Goal: Task Accomplishment & Management: Manage account settings

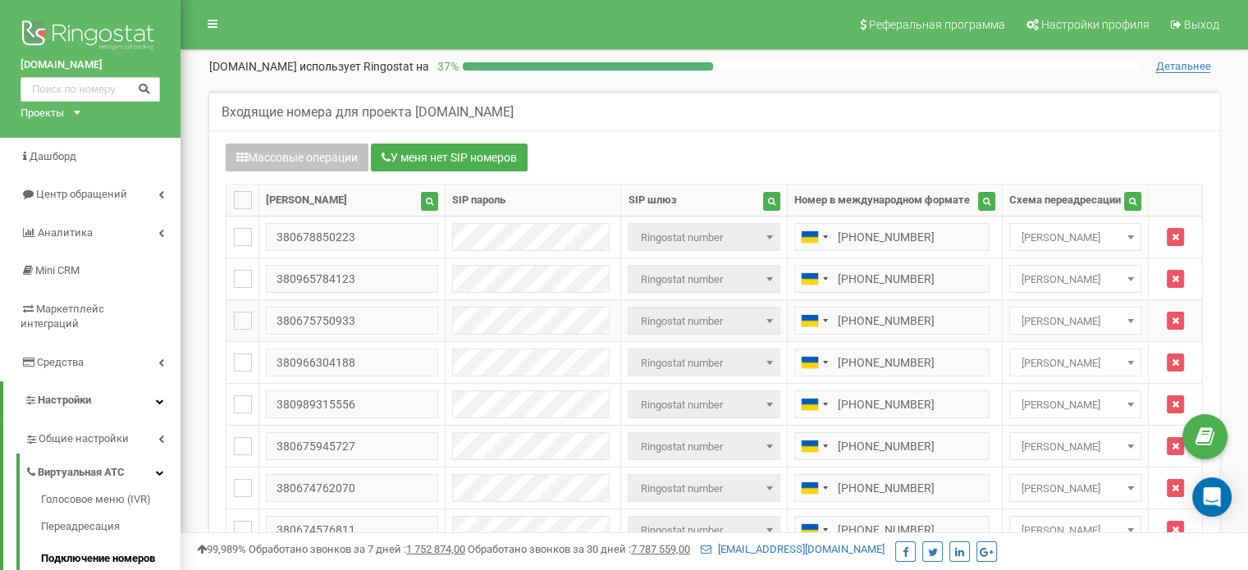
click at [1081, 313] on span "[PERSON_NAME]" at bounding box center [1075, 321] width 121 height 23
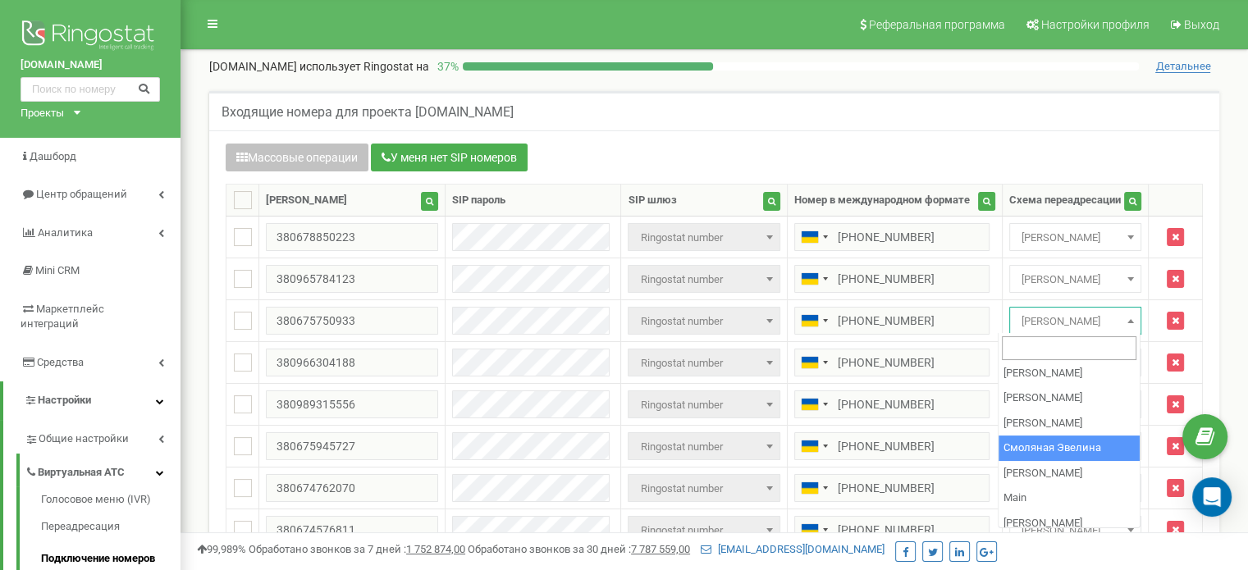
scroll to position [85, 0]
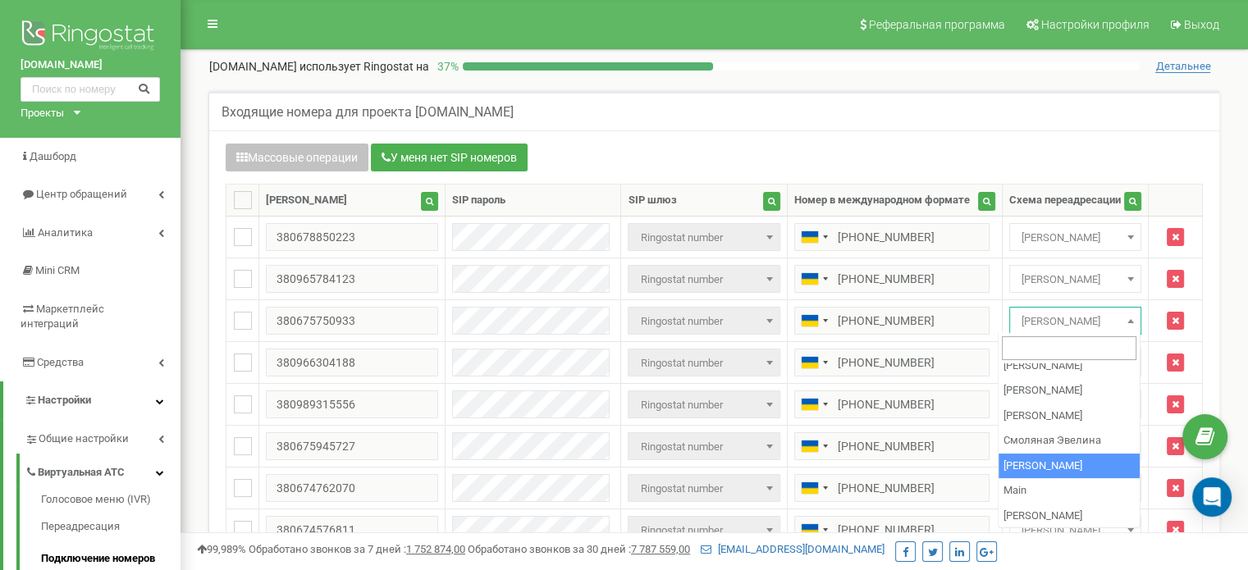
select select "72589"
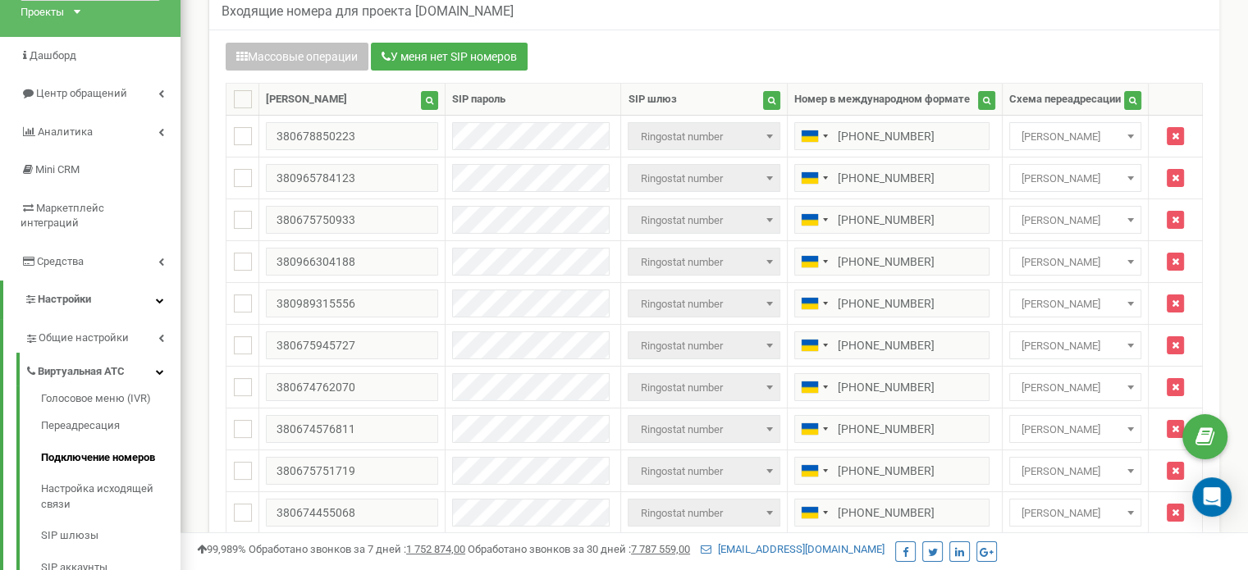
scroll to position [102, 0]
click at [1057, 338] on span "[PERSON_NAME]" at bounding box center [1075, 345] width 121 height 23
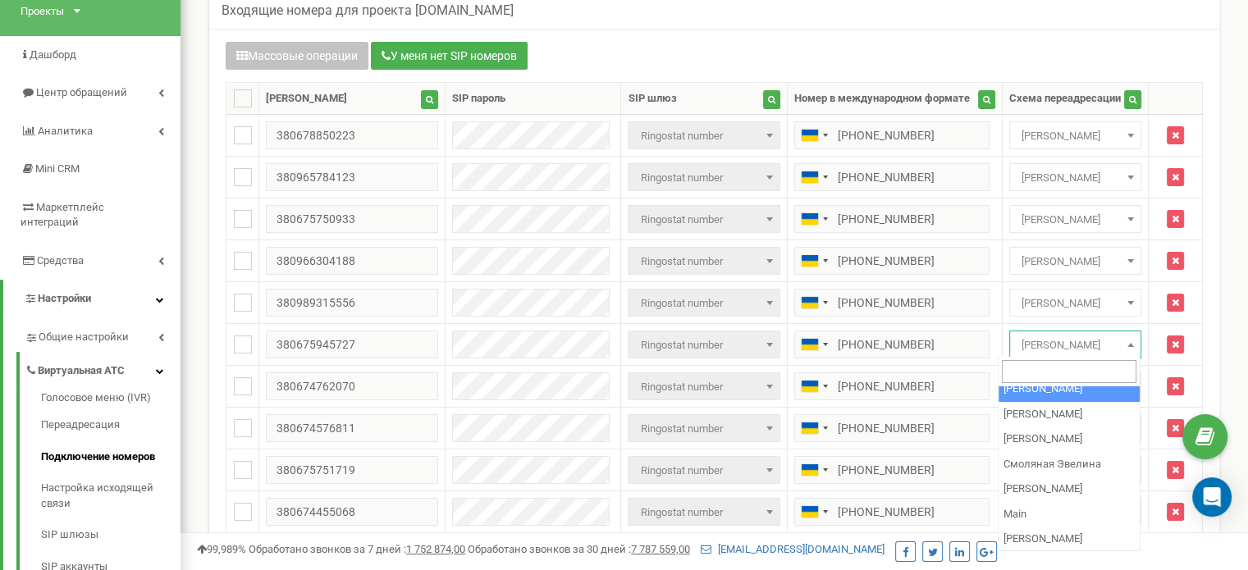
scroll to position [92, 0]
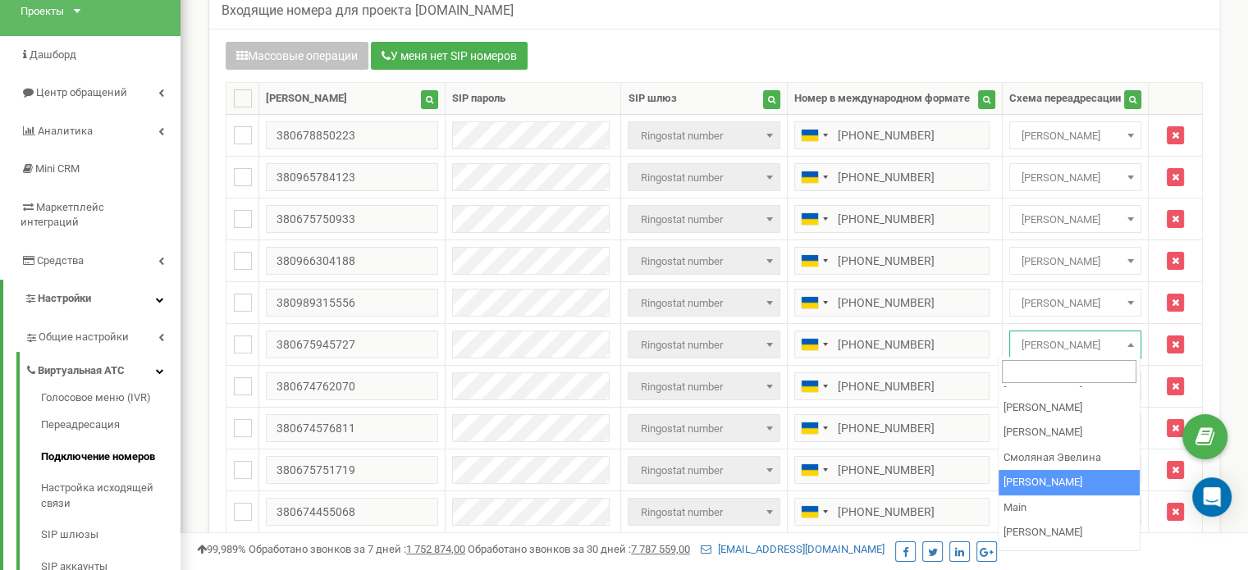
select select "72589"
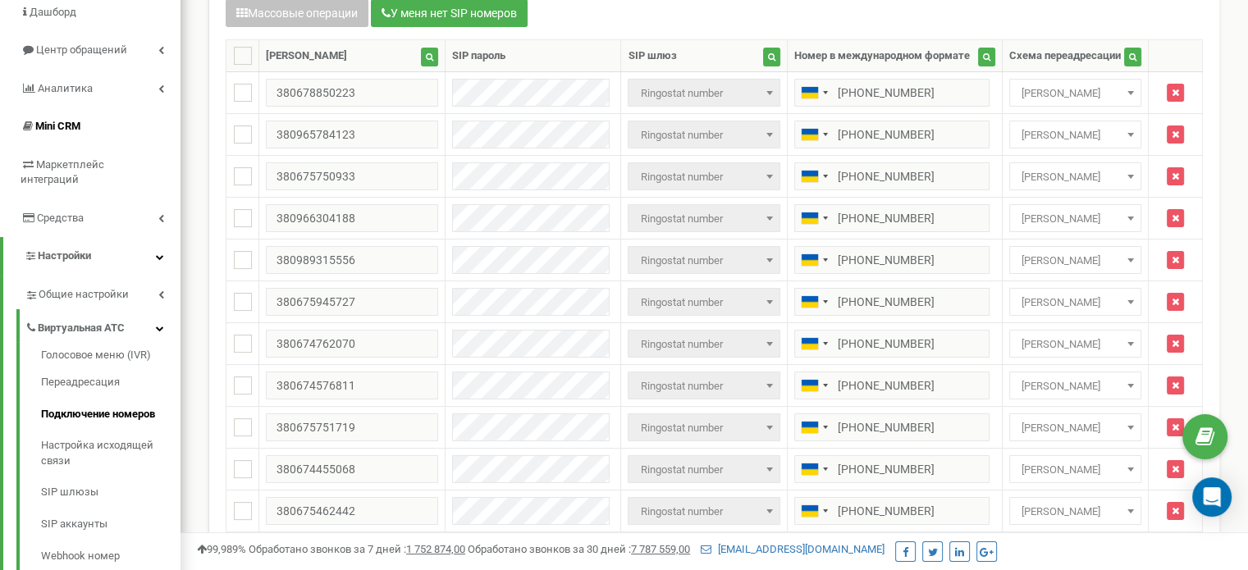
scroll to position [50, 0]
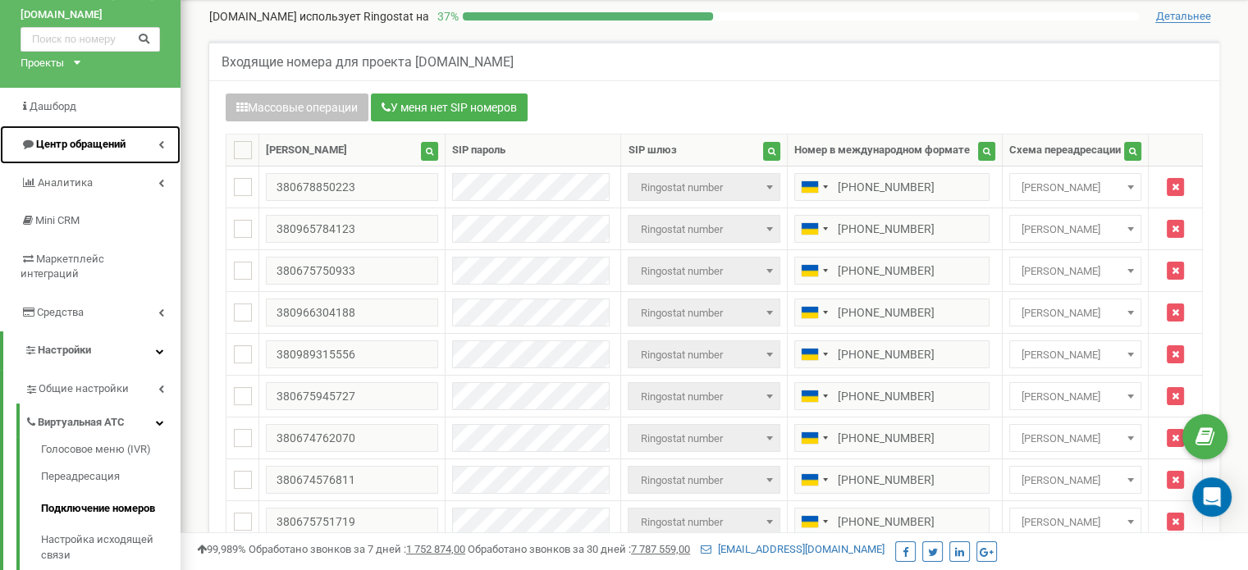
click at [112, 145] on span "Центр обращений" at bounding box center [80, 144] width 89 height 12
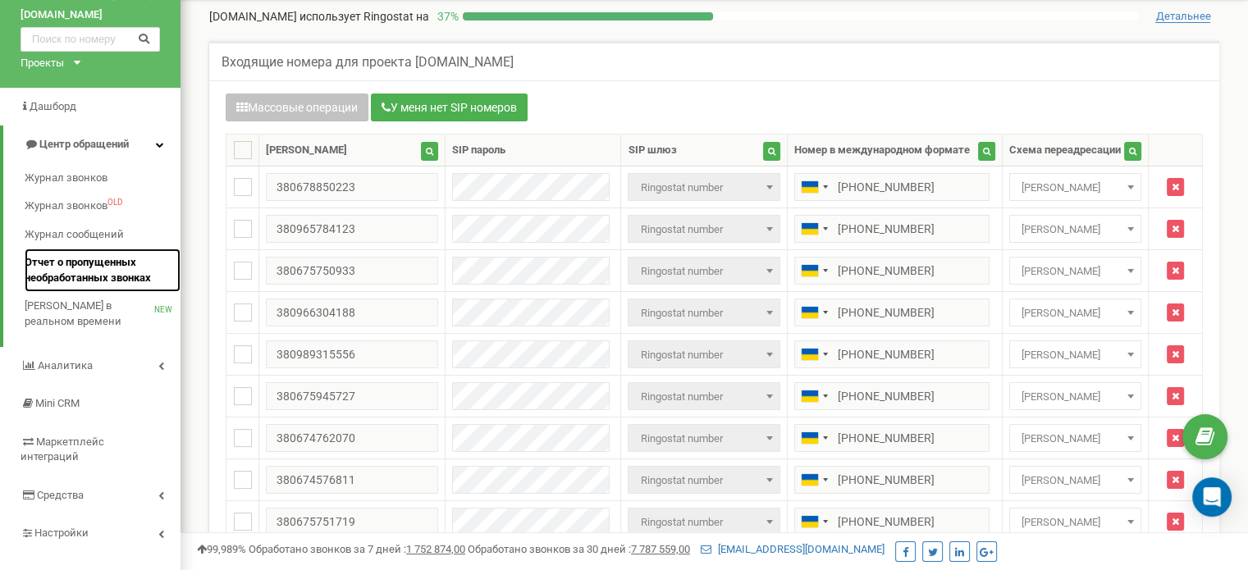
click at [98, 265] on span "Отчет о пропущенных необработанных звонках" at bounding box center [99, 270] width 148 height 30
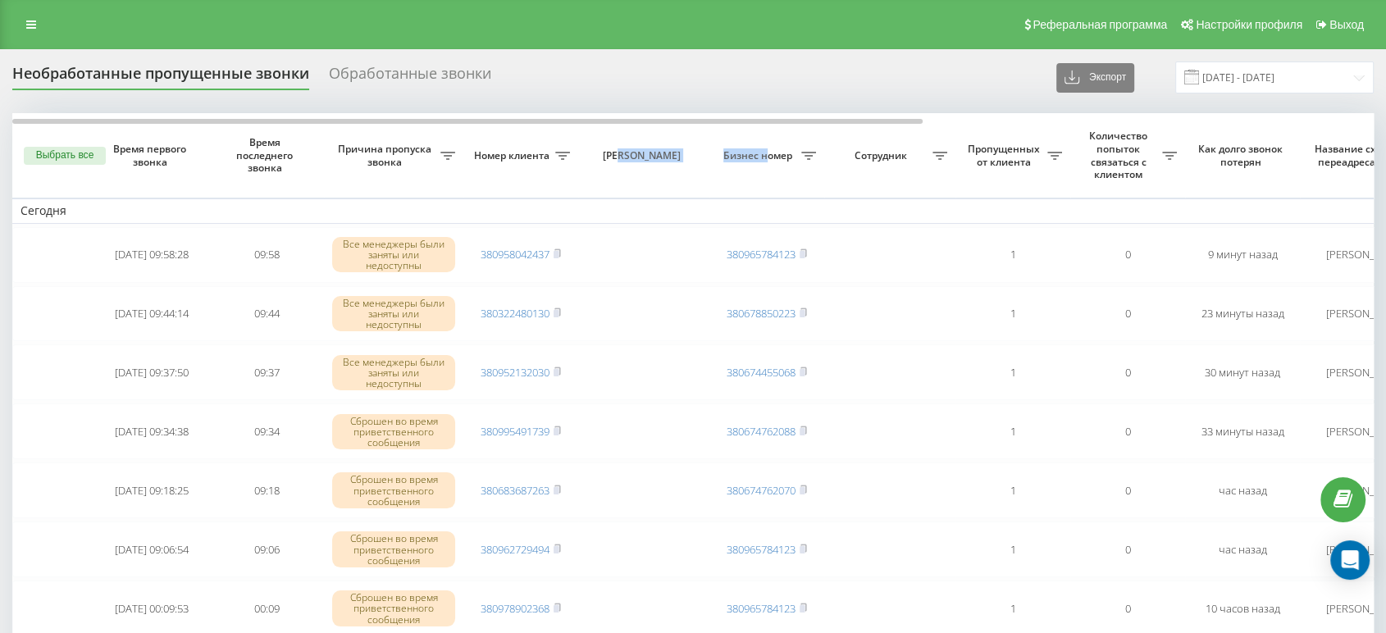
drag, startPoint x: 630, startPoint y: 116, endPoint x: 764, endPoint y: 126, distance: 134.1
click at [764, 126] on tr "Выбрать все Время первого звонка Время последнего звонка Причина пропуска звонк…" at bounding box center [832, 155] width 1641 height 84
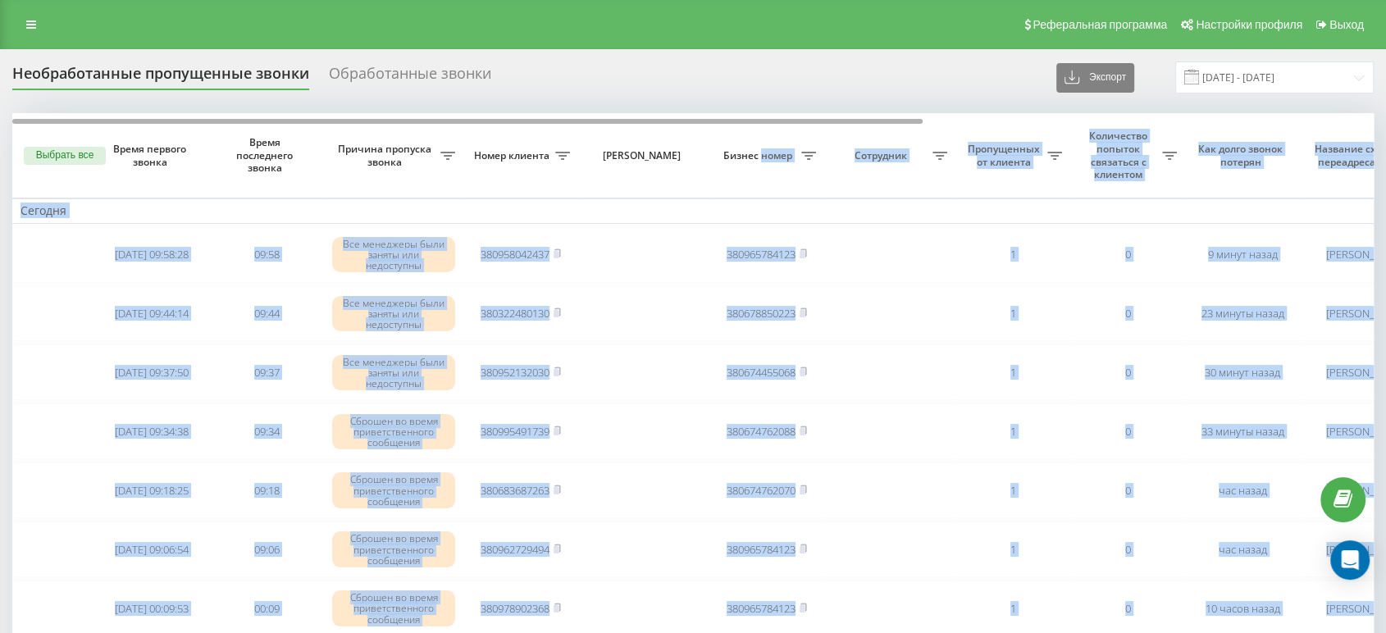
drag, startPoint x: 760, startPoint y: 117, endPoint x: 788, endPoint y: 121, distance: 28.2
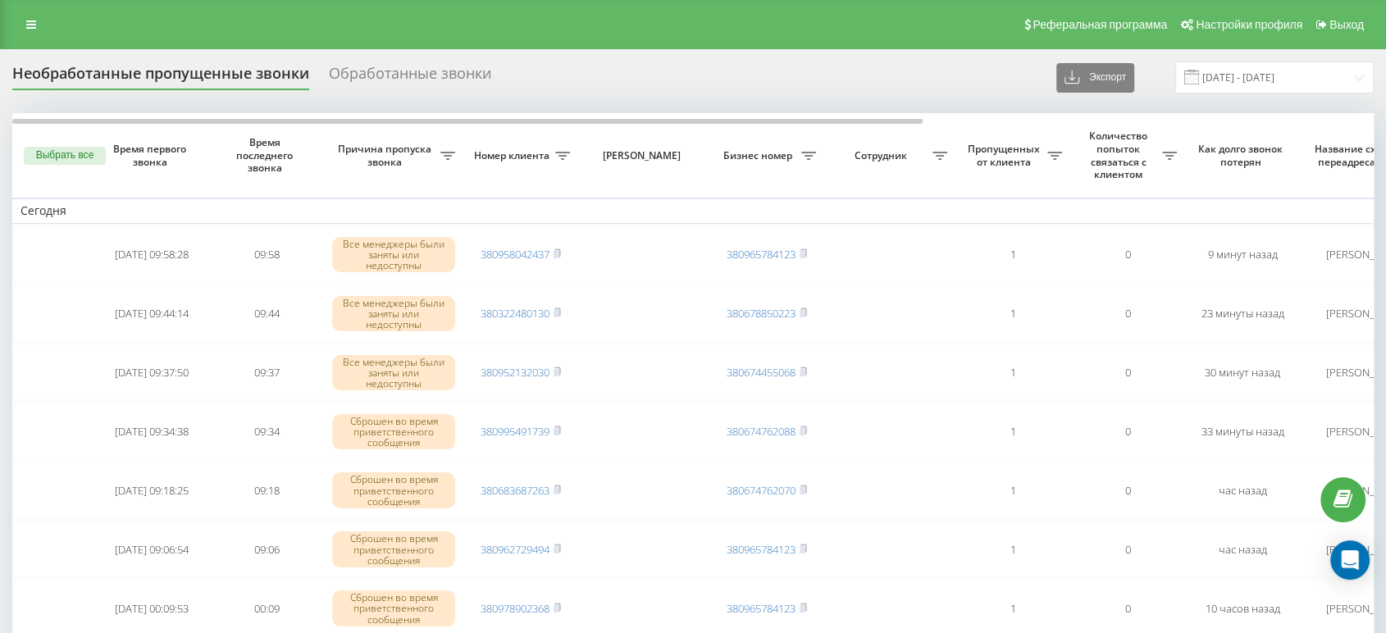
click at [792, 89] on div "Необработанные пропущенные звонки Обработанные звонки Экспорт .csv .xlsx 21.07.…" at bounding box center [693, 78] width 1362 height 32
